Goal: Information Seeking & Learning: Learn about a topic

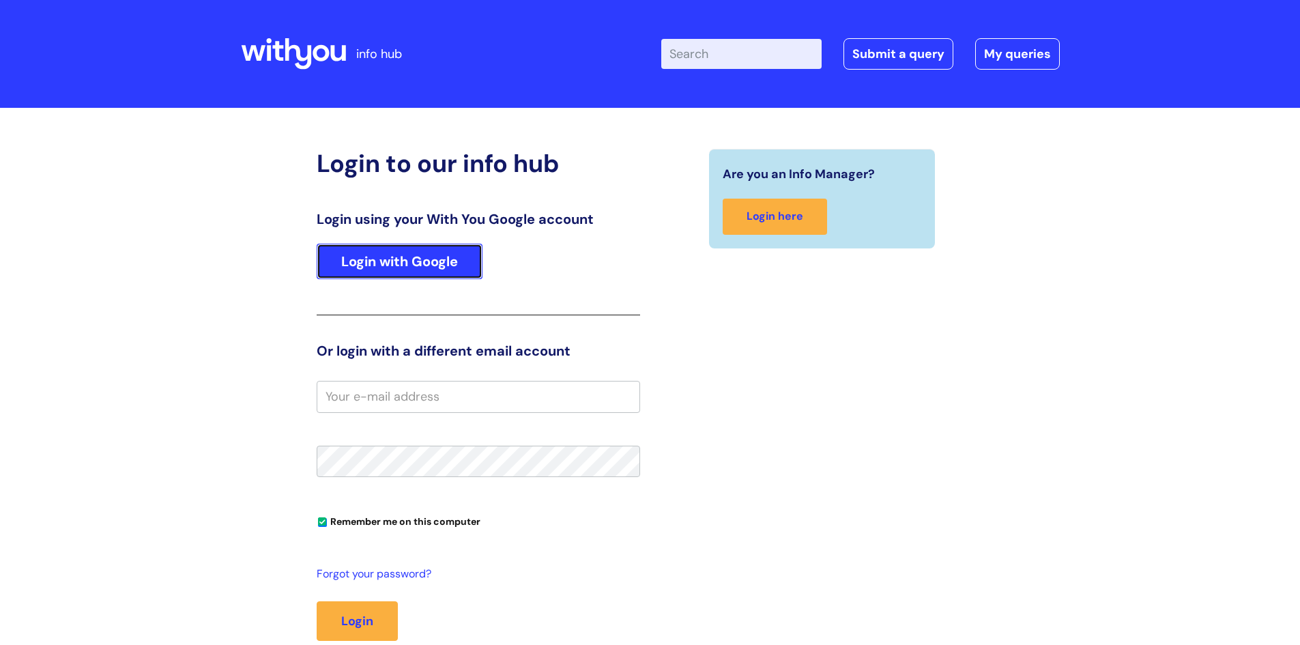
click at [403, 263] on link "Login with Google" at bounding box center [400, 261] width 166 height 35
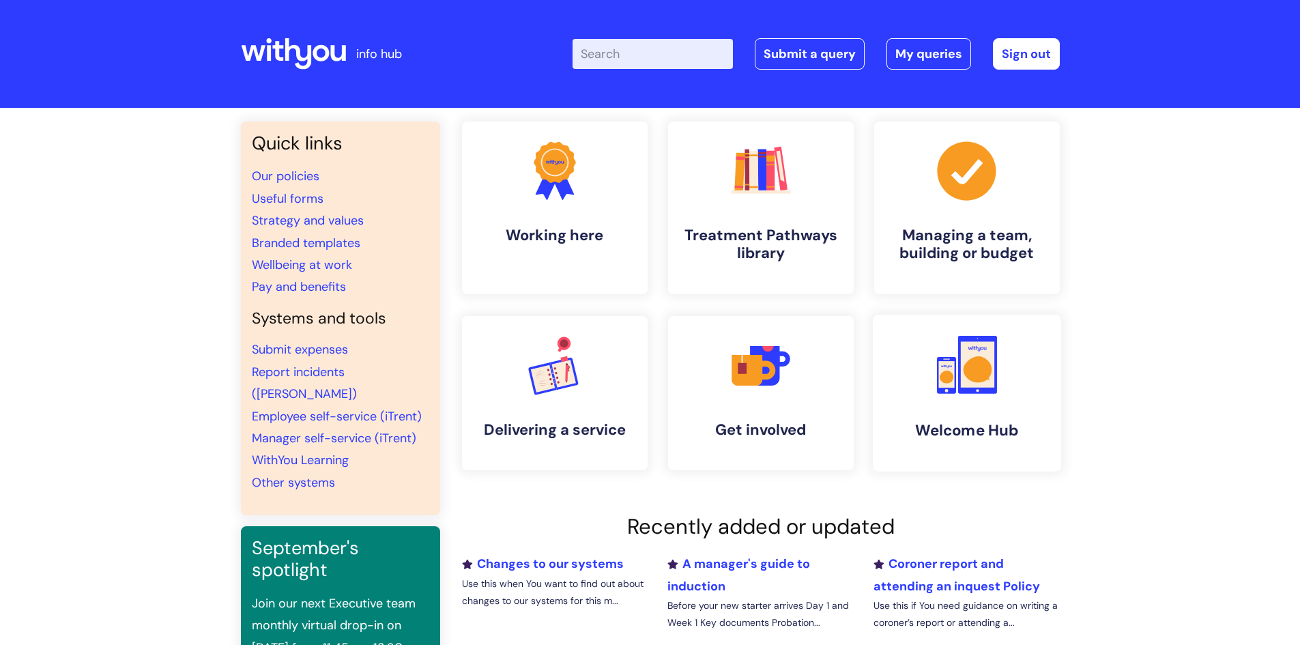
click at [986, 364] on icon at bounding box center [977, 369] width 29 height 26
